Goal: Information Seeking & Learning: Learn about a topic

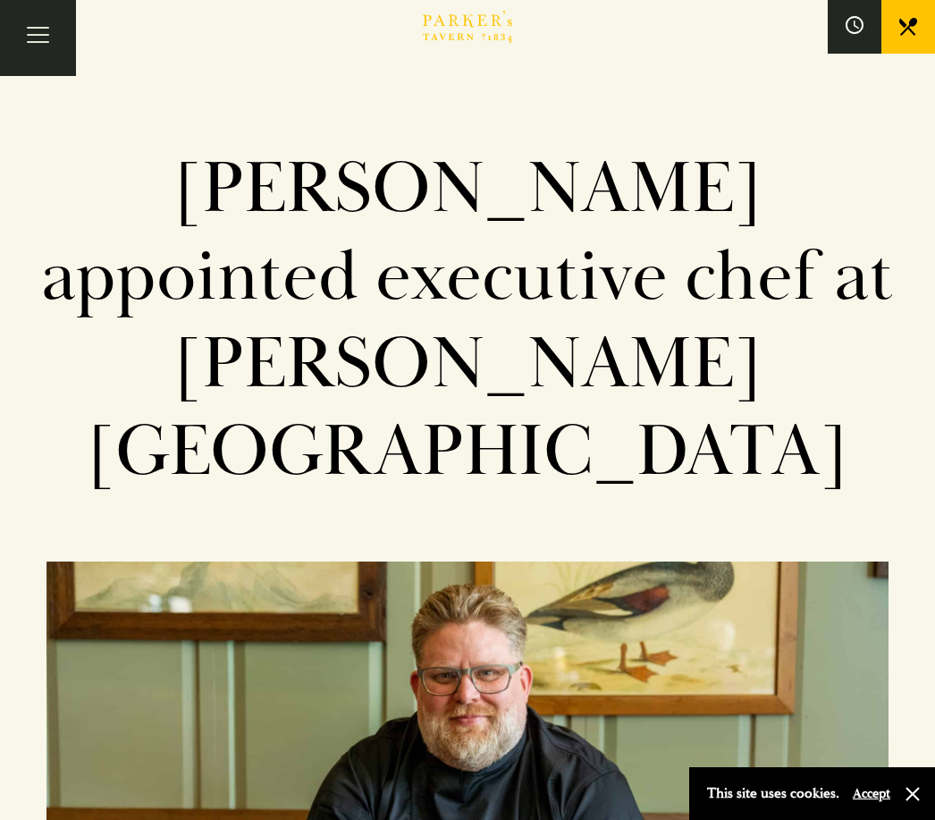
click at [23, 50] on button "Toggle navigation" at bounding box center [38, 38] width 76 height 76
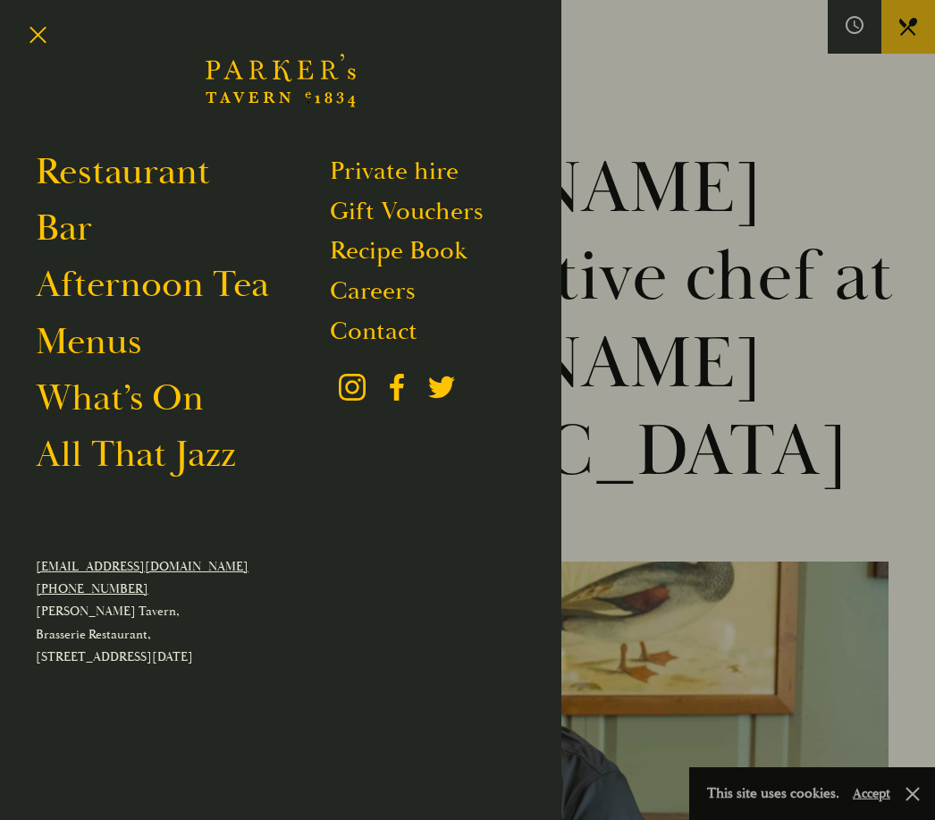
click at [208, 172] on link "Restaurant" at bounding box center [123, 171] width 174 height 46
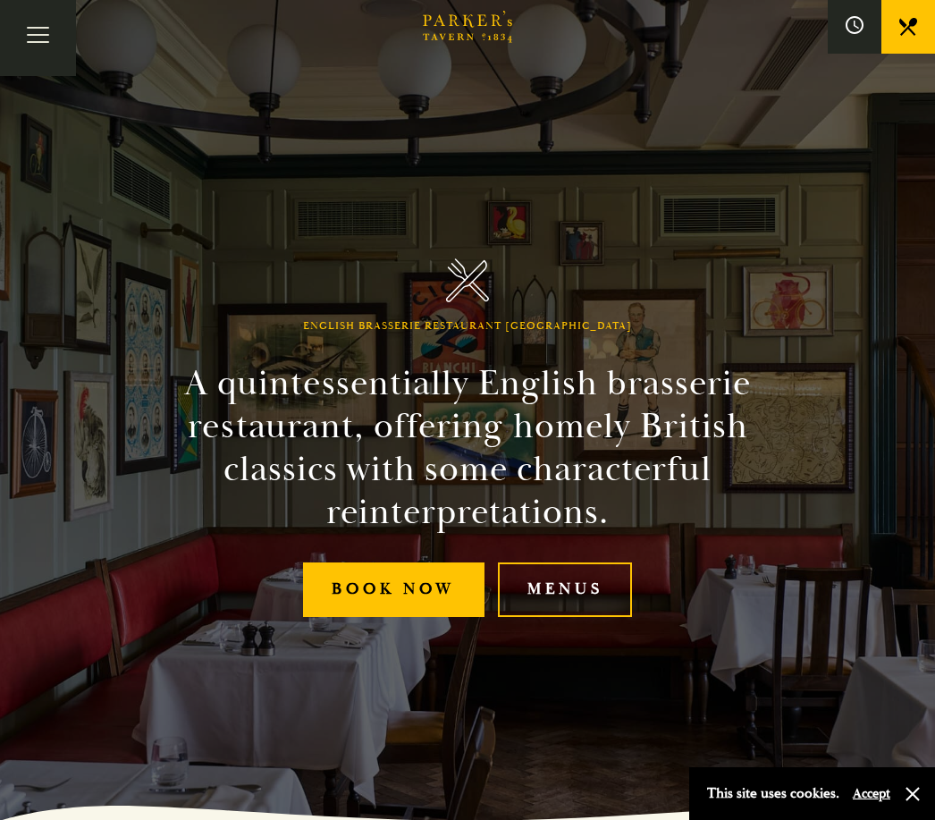
click at [590, 617] on link "Menus" at bounding box center [565, 589] width 134 height 55
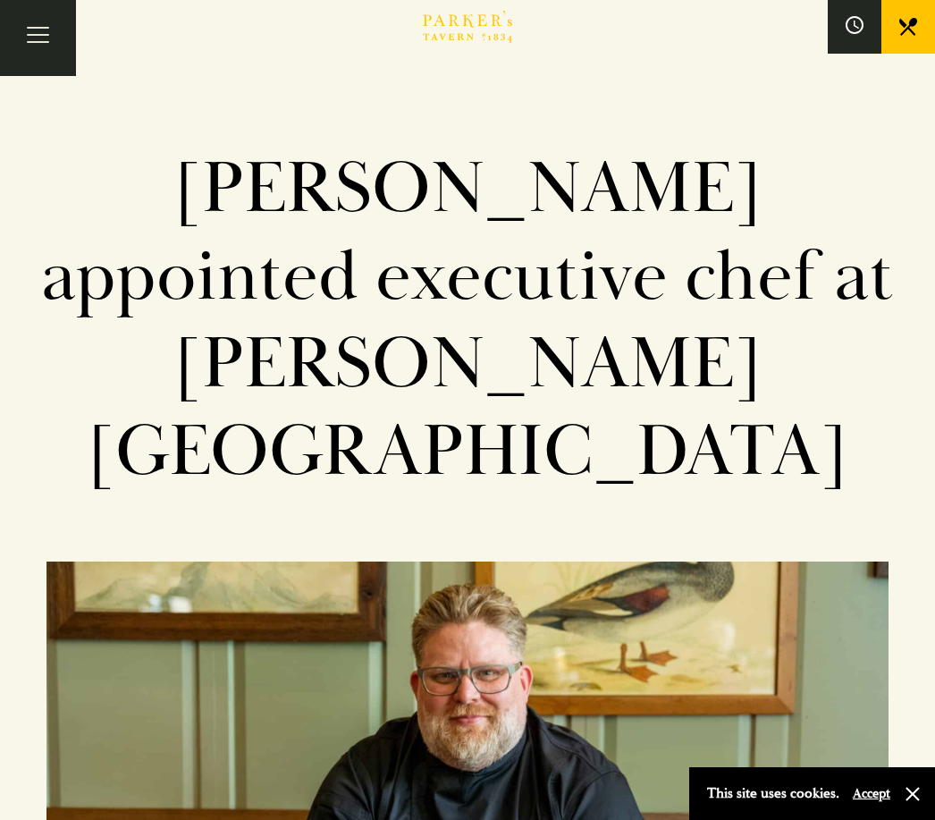
click at [45, 36] on button "Toggle navigation" at bounding box center [38, 38] width 76 height 76
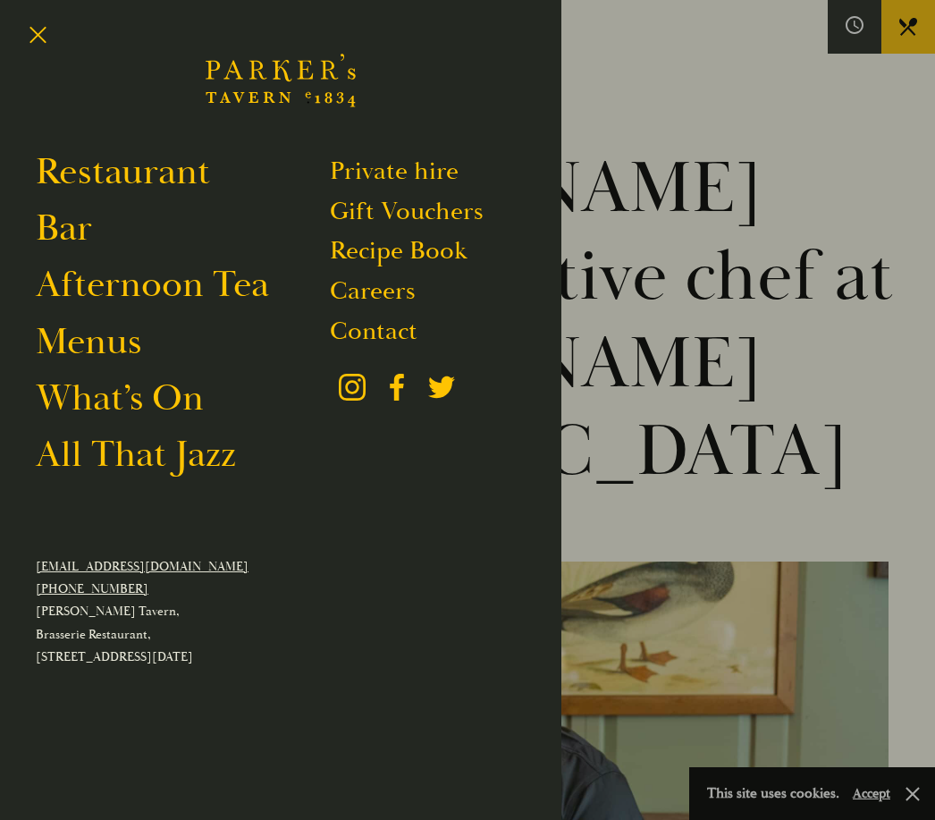
click at [188, 350] on li "Menus" at bounding box center [183, 341] width 294 height 46
click at [200, 389] on link "What’s On" at bounding box center [120, 397] width 168 height 46
